Goal: Transaction & Acquisition: Purchase product/service

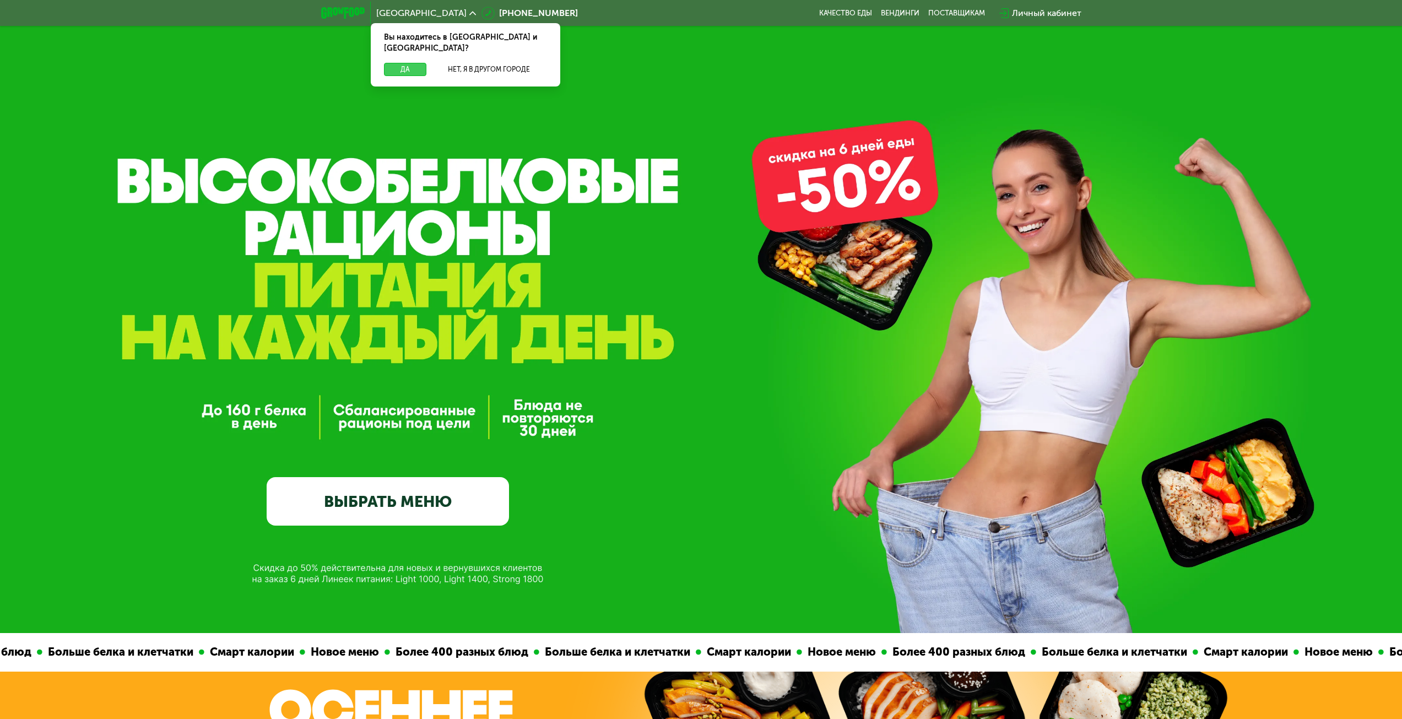
click at [420, 63] on button "Да" at bounding box center [405, 69] width 42 height 13
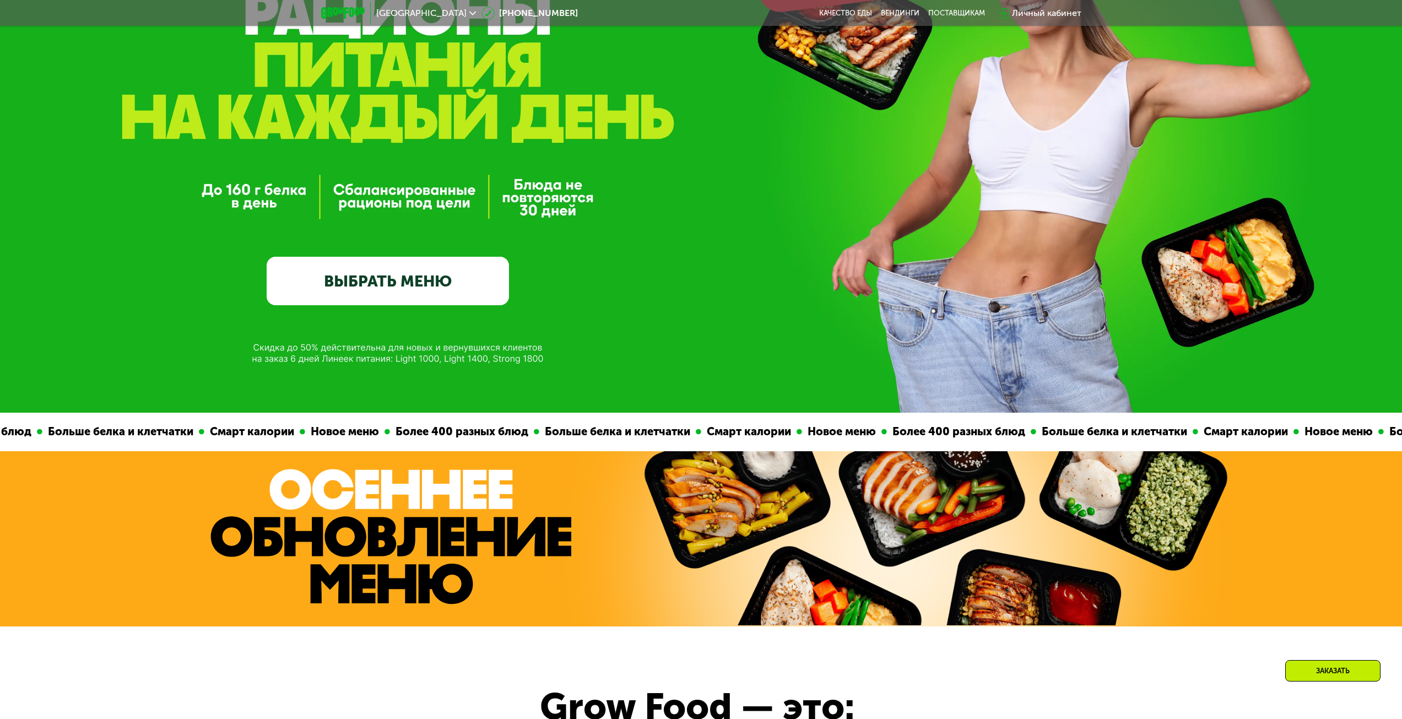
click at [459, 290] on link "ВЫБРАТЬ МЕНЮ" at bounding box center [388, 281] width 242 height 48
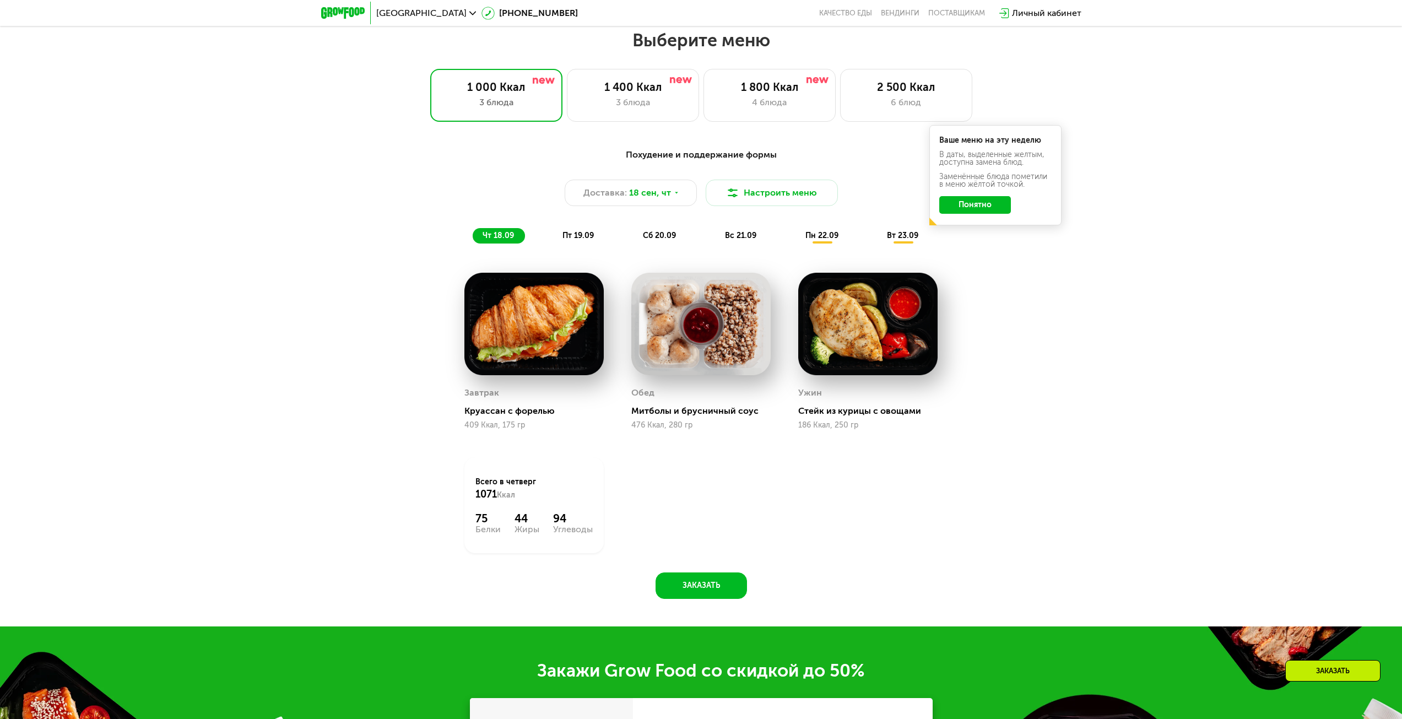
scroll to position [1202, 0]
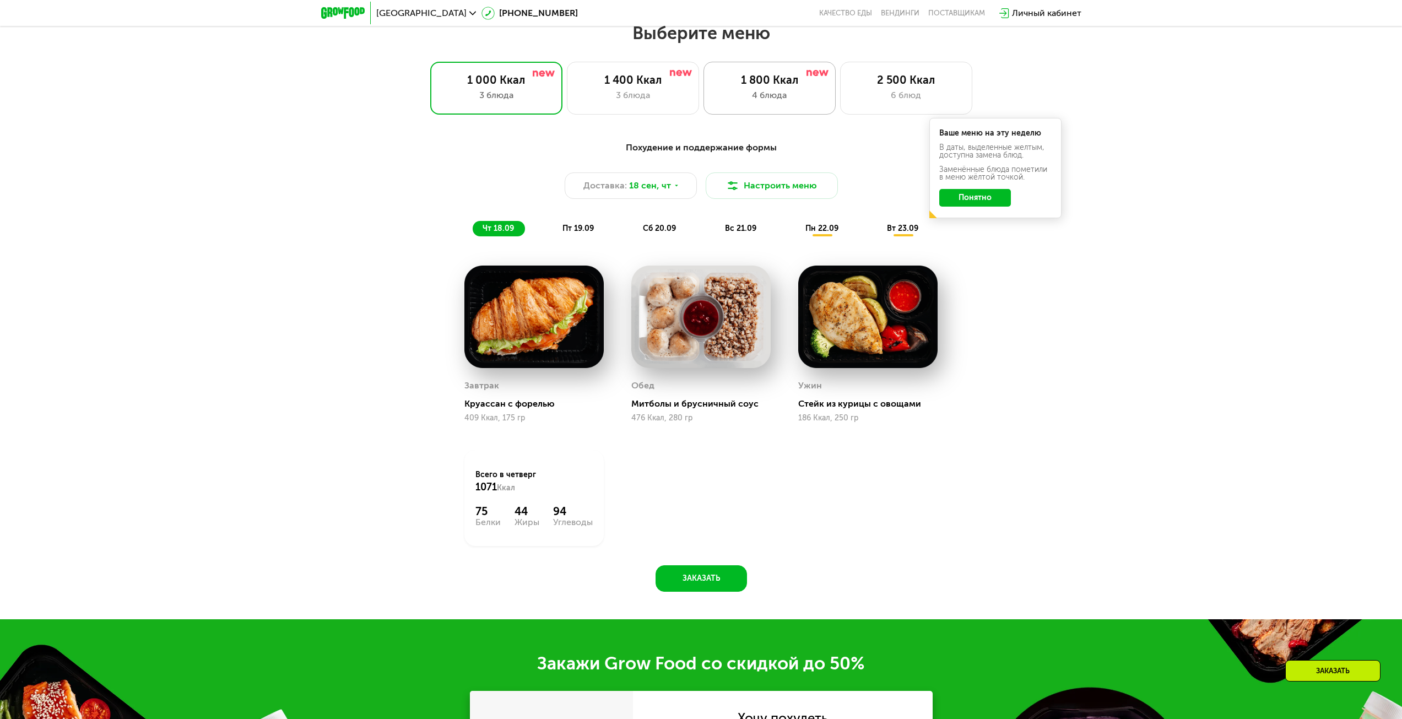
click at [743, 100] on div "4 блюда" at bounding box center [769, 95] width 109 height 13
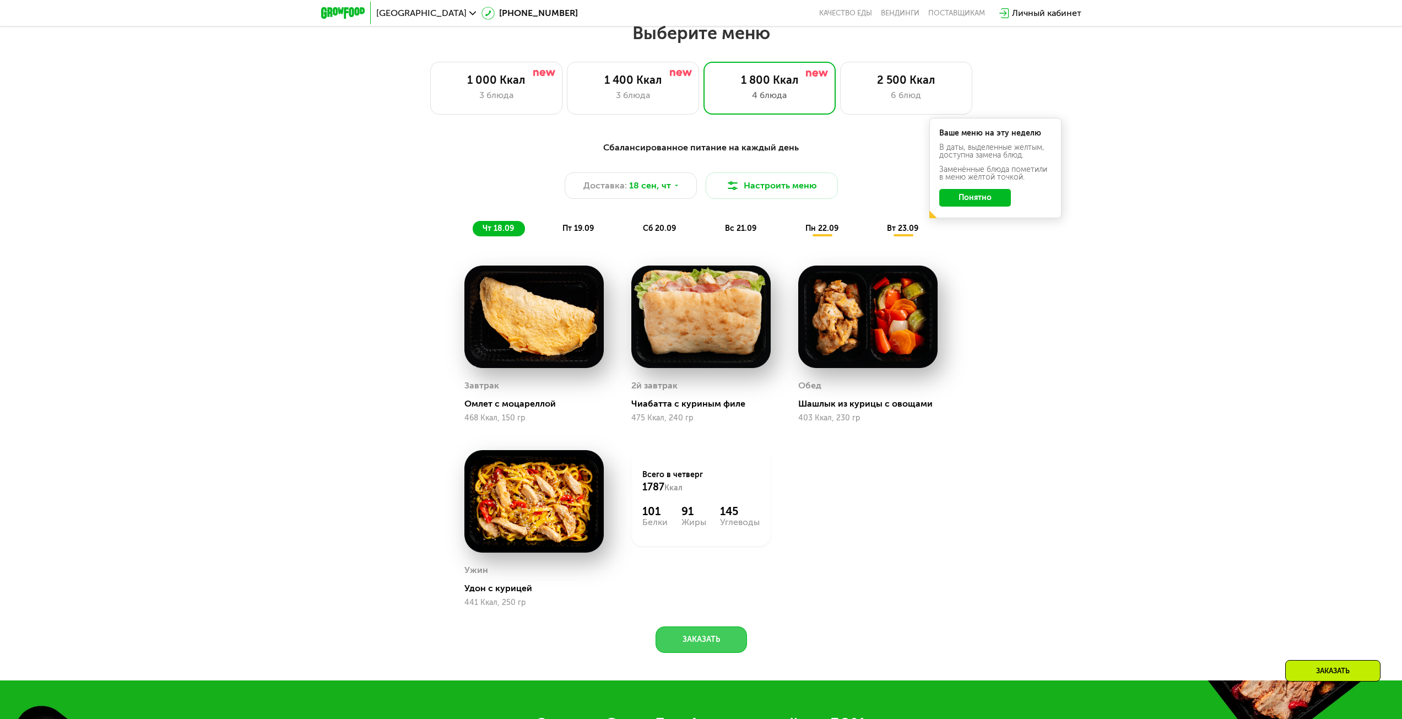
click at [726, 640] on button "Заказать" at bounding box center [701, 639] width 91 height 26
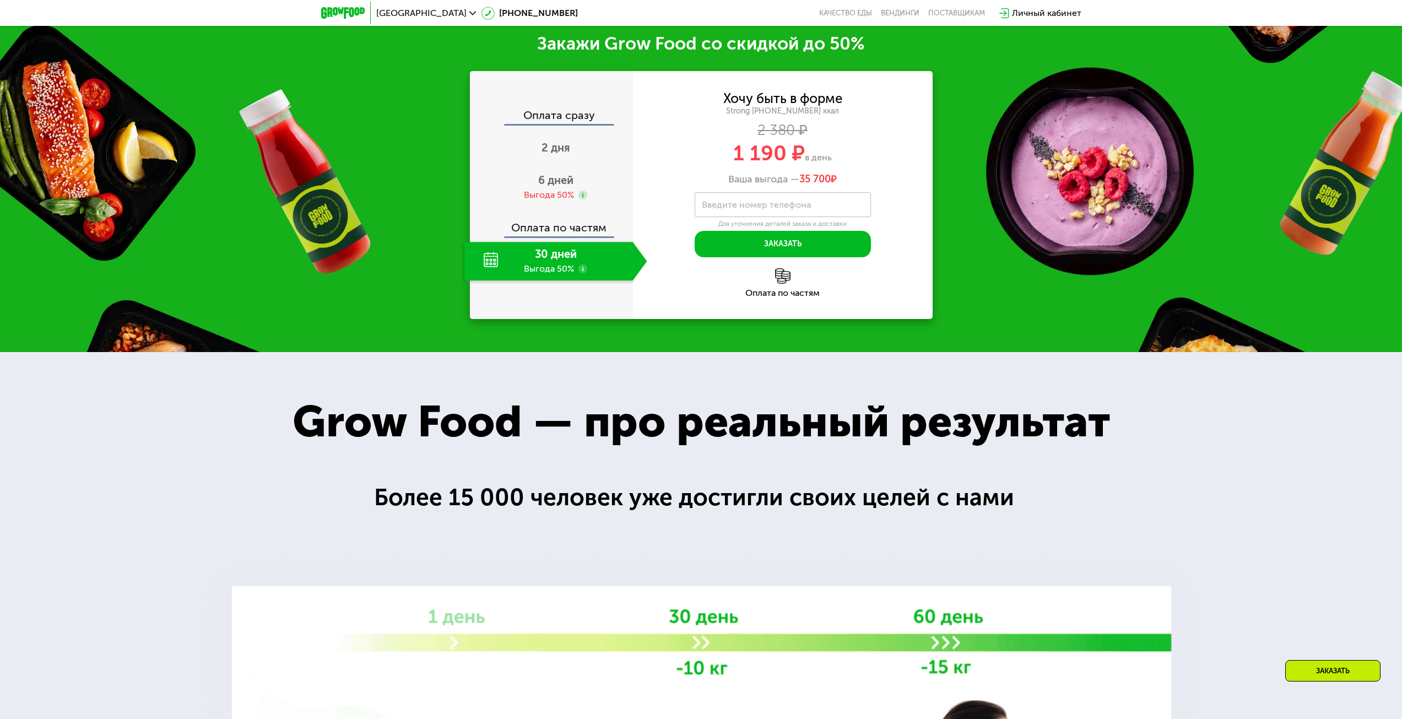
scroll to position [1831, 0]
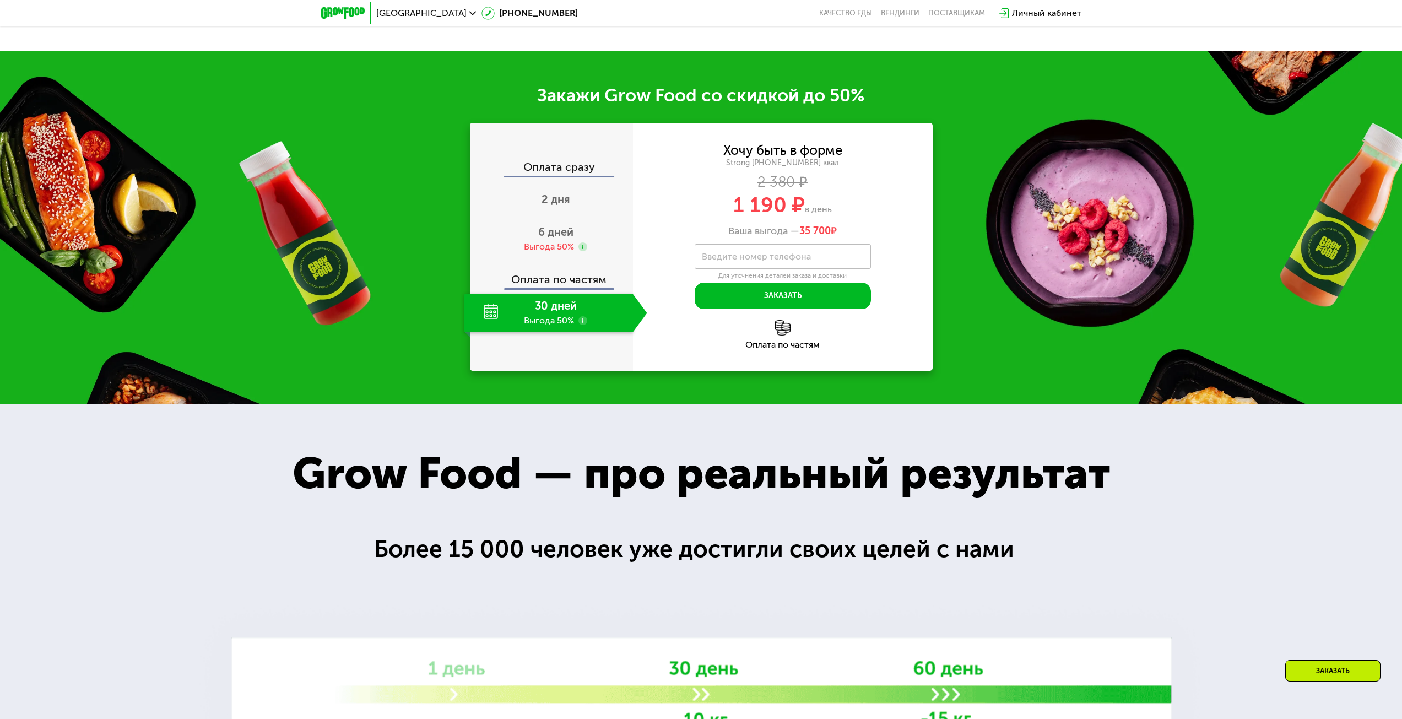
click at [577, 286] on div "Оплата по частям" at bounding box center [552, 275] width 162 height 25
click at [552, 306] on div "30 дней Выгода 50%" at bounding box center [548, 313] width 169 height 39
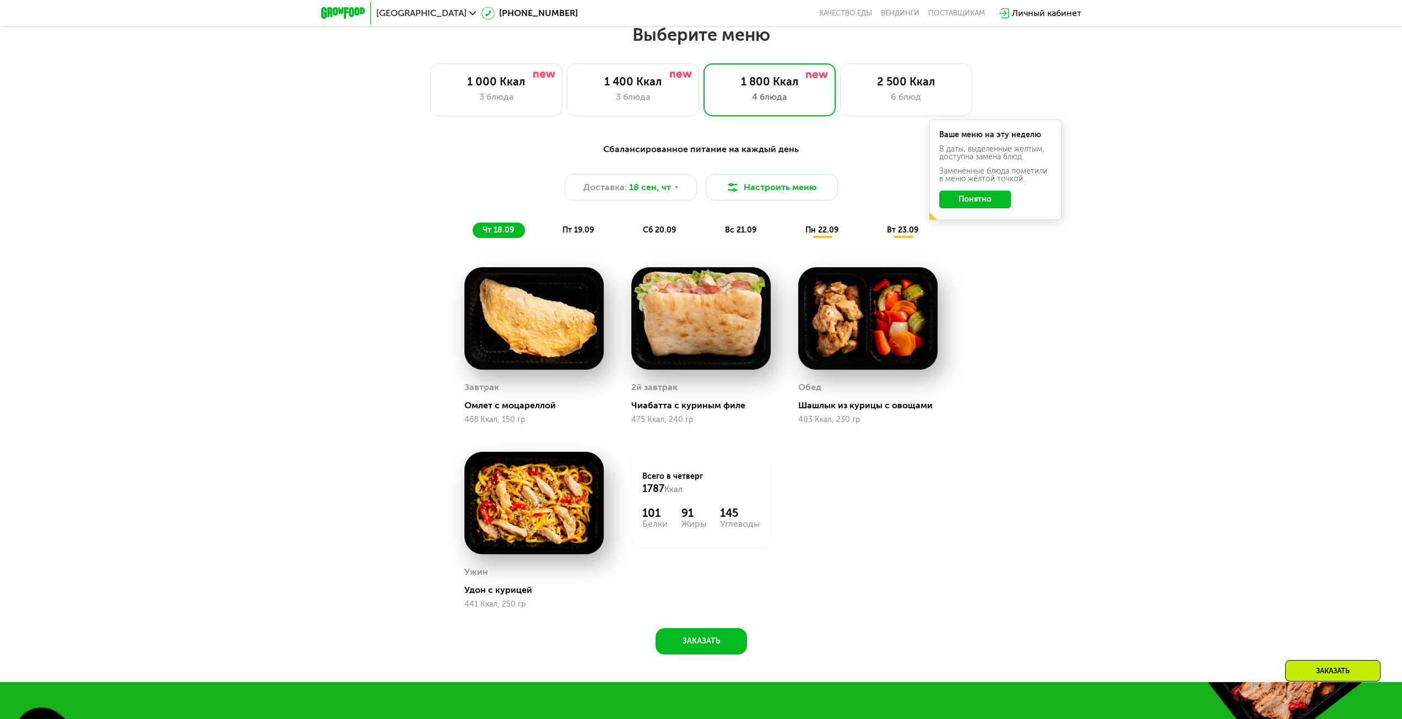
scroll to position [1170, 0]
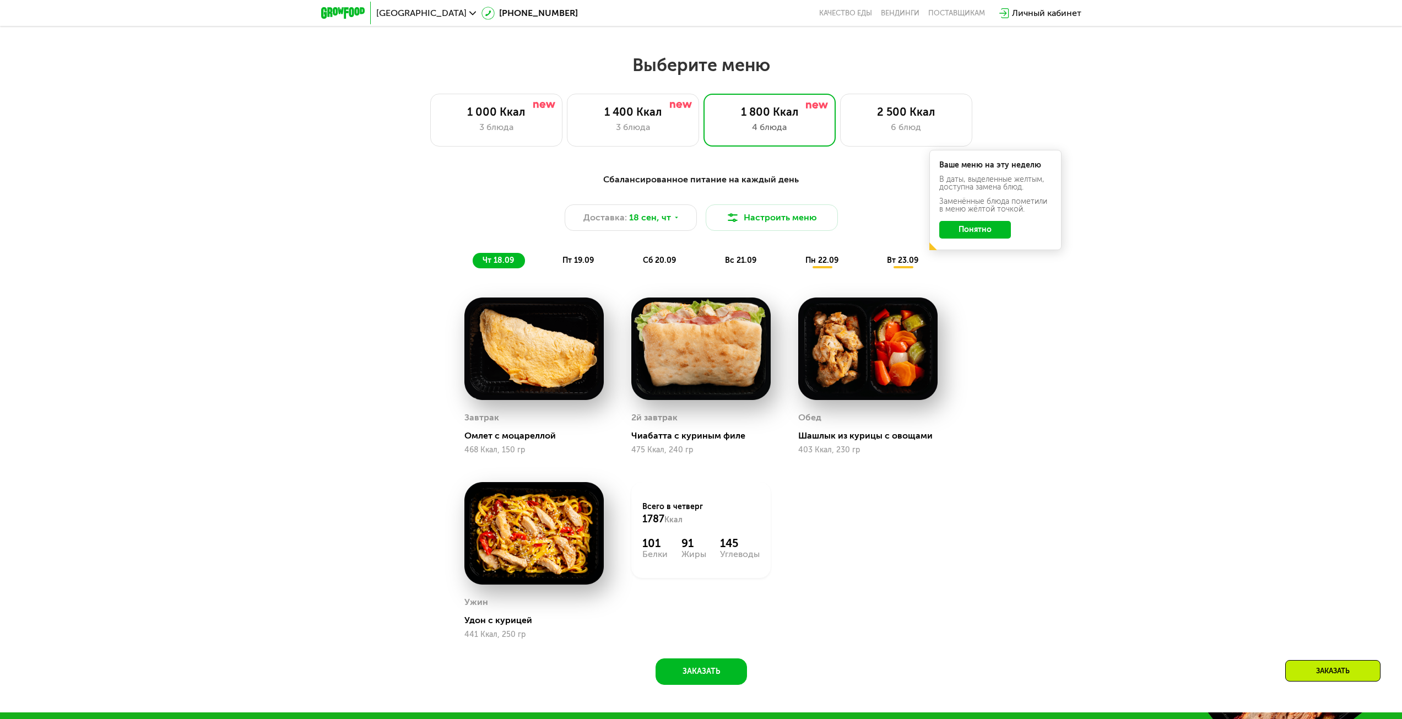
click at [961, 233] on button "Понятно" at bounding box center [975, 230] width 72 height 18
click at [894, 115] on div "2 500 Ккал" at bounding box center [906, 111] width 109 height 13
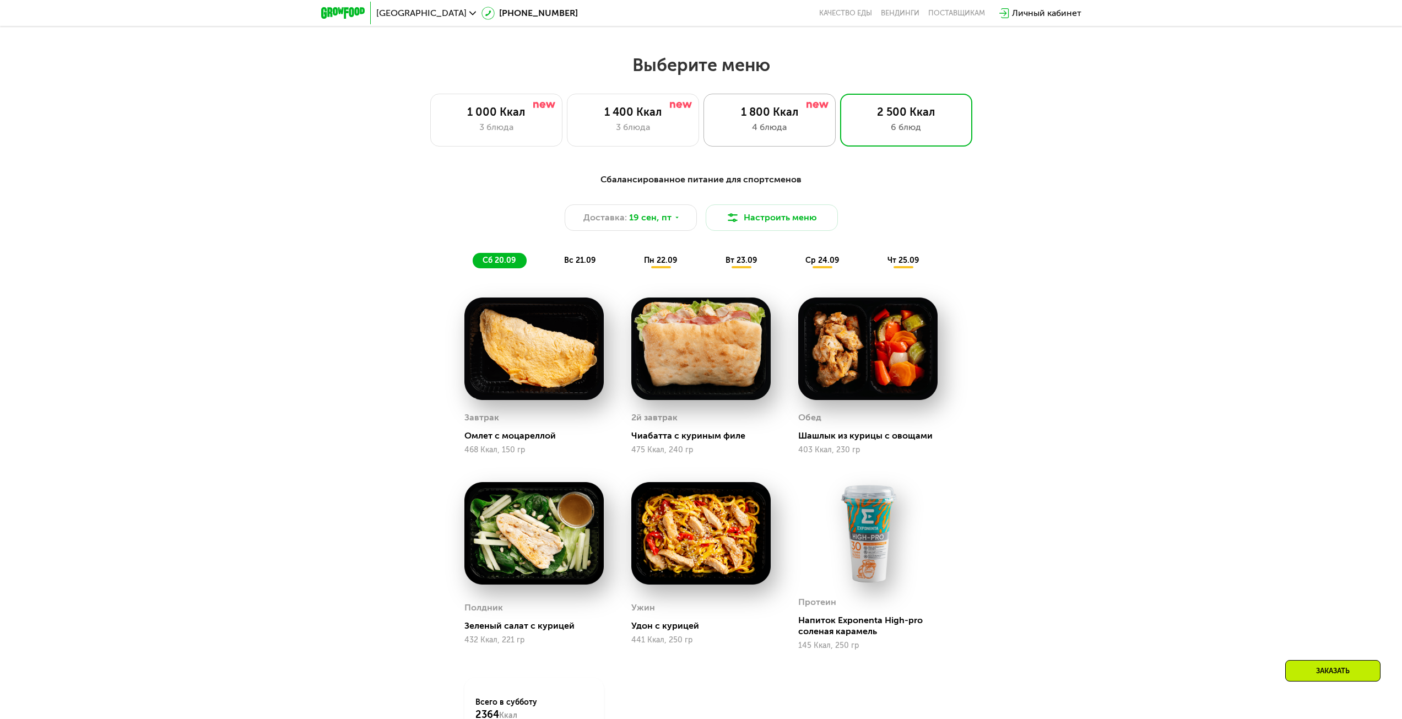
click at [761, 125] on div "4 блюда" at bounding box center [769, 127] width 109 height 13
